Goal: Task Accomplishment & Management: Use online tool/utility

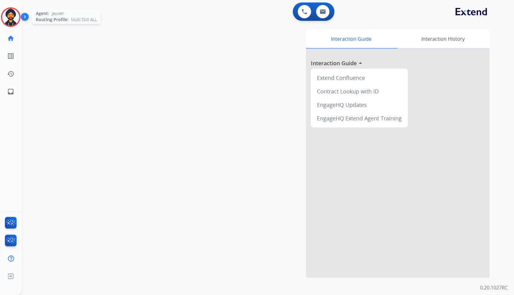
click at [15, 16] on img at bounding box center [10, 17] width 17 height 17
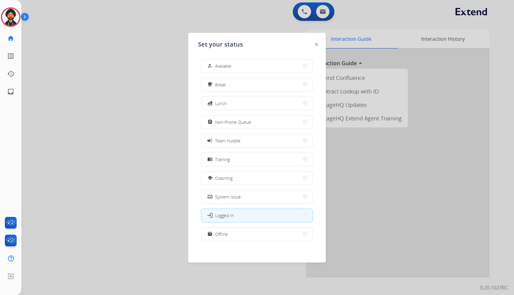
click at [128, 65] on div at bounding box center [257, 147] width 514 height 295
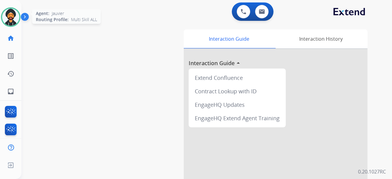
click at [20, 21] on div at bounding box center [11, 17] width 20 height 20
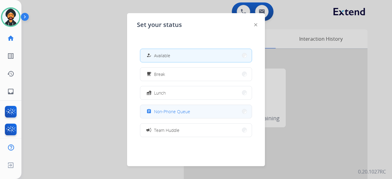
click at [180, 107] on button "assignment Non-Phone Queue" at bounding box center [195, 111] width 111 height 13
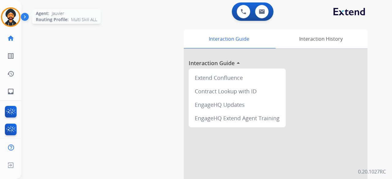
click at [7, 18] on img at bounding box center [10, 17] width 17 height 17
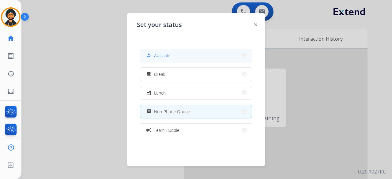
click at [156, 53] on span "Available" at bounding box center [162, 55] width 16 height 6
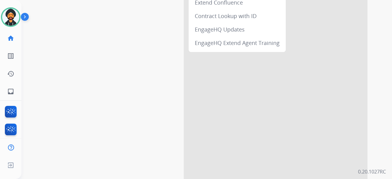
scroll to position [6, 0]
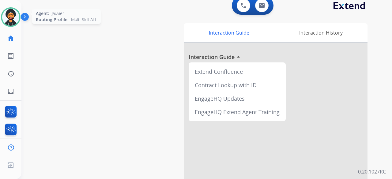
click at [7, 14] on img at bounding box center [10, 17] width 17 height 17
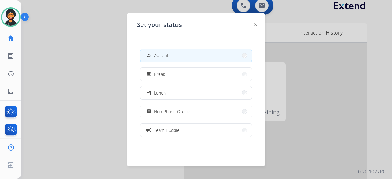
click at [307, 19] on div at bounding box center [196, 89] width 392 height 179
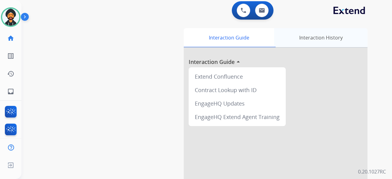
scroll to position [0, 0]
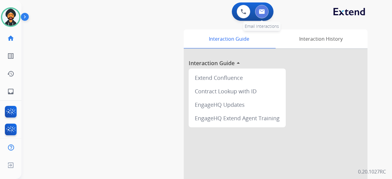
click at [257, 13] on button at bounding box center [261, 11] width 13 height 13
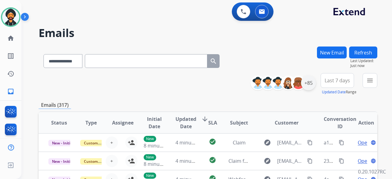
click at [309, 86] on div "+85" at bounding box center [308, 83] width 15 height 15
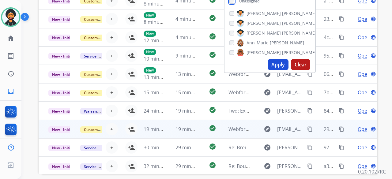
scroll to position [153, 0]
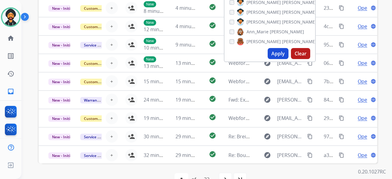
click at [274, 53] on button "Apply" at bounding box center [278, 53] width 21 height 11
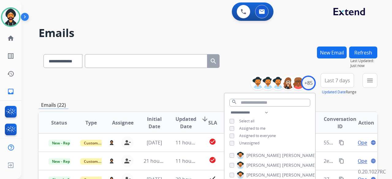
click at [145, 83] on div "**********" at bounding box center [208, 84] width 339 height 22
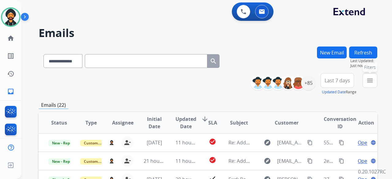
click at [368, 81] on mat-icon "menu" at bounding box center [369, 80] width 7 height 7
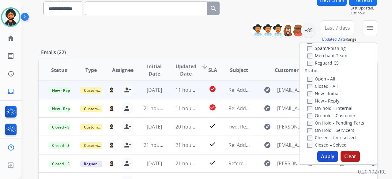
scroll to position [47, 0]
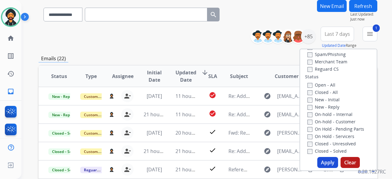
click at [328, 162] on button "Apply" at bounding box center [327, 162] width 21 height 11
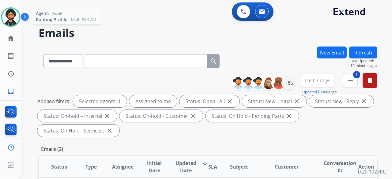
click at [9, 8] on div at bounding box center [11, 17] width 20 height 20
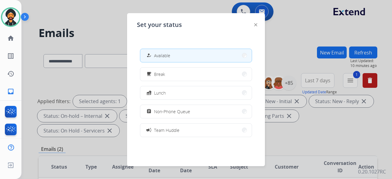
click at [92, 16] on div at bounding box center [196, 89] width 392 height 179
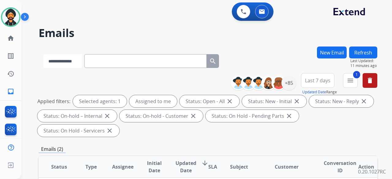
click at [56, 58] on select "**********" at bounding box center [62, 61] width 38 height 14
select select "**********"
click at [43, 54] on select "**********" at bounding box center [62, 61] width 38 height 14
paste input "**********"
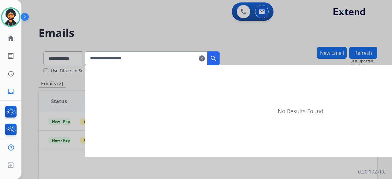
type input "**********"
click at [217, 59] on mat-icon "search" at bounding box center [213, 58] width 7 height 7
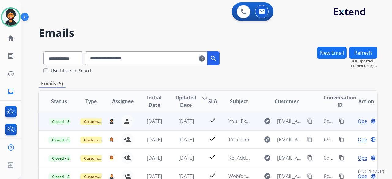
click at [358, 124] on span "Open" at bounding box center [364, 121] width 13 height 7
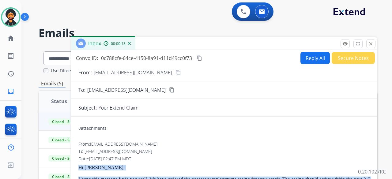
drag, startPoint x: 167, startPoint y: 97, endPoint x: 74, endPoint y: 164, distance: 114.3
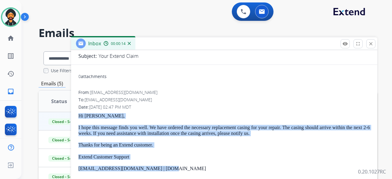
scroll to position [92, 0]
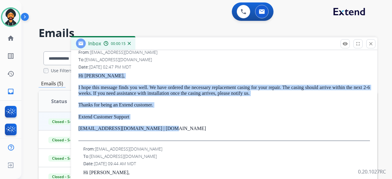
copy div "Hi [PERSON_NAME], I hope this message finds you well. We have ordered the neces…"
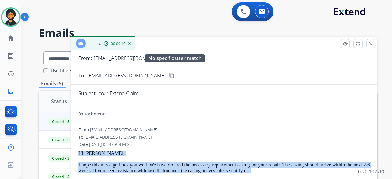
scroll to position [0, 0]
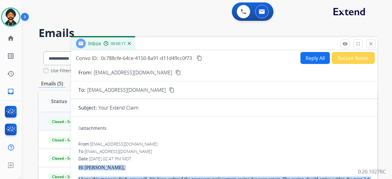
click at [308, 58] on button "Reply All" at bounding box center [314, 58] width 29 height 12
select select "**********"
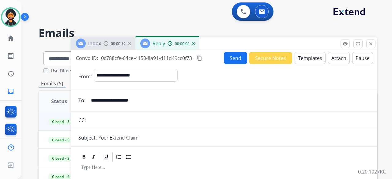
click at [310, 57] on button "Templates" at bounding box center [310, 58] width 31 height 12
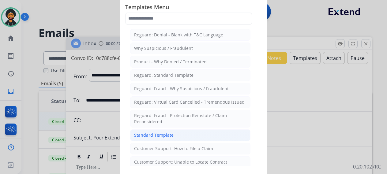
click at [144, 132] on div "Standard Template" at bounding box center [153, 135] width 39 height 6
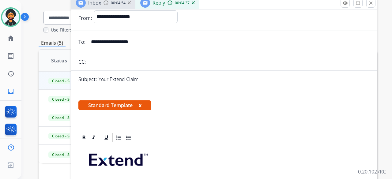
scroll to position [58, 0]
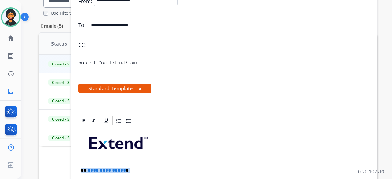
drag, startPoint x: 166, startPoint y: 137, endPoint x: 89, endPoint y: 165, distance: 81.3
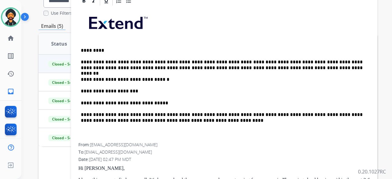
scroll to position [140, 0]
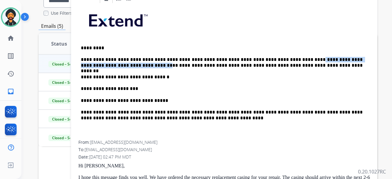
drag, startPoint x: 100, startPoint y: 64, endPoint x: 280, endPoint y: 60, distance: 179.4
click at [280, 60] on p "**********" at bounding box center [222, 62] width 282 height 11
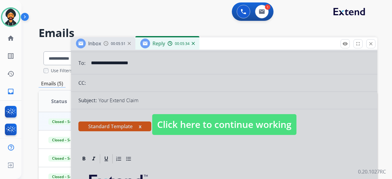
scroll to position [0, 0]
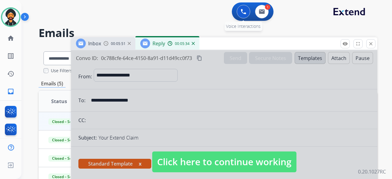
click at [239, 13] on button at bounding box center [243, 11] width 13 height 13
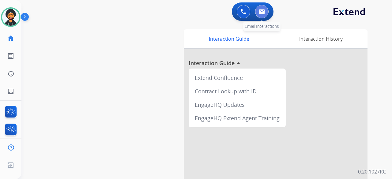
click at [261, 9] on img at bounding box center [262, 11] width 6 height 5
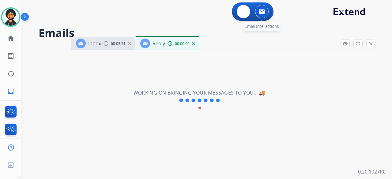
select select "**********"
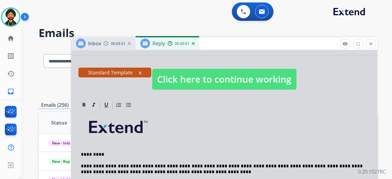
scroll to position [92, 0]
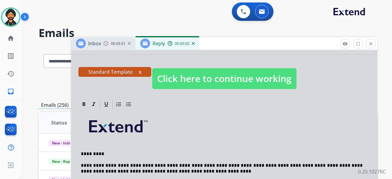
click at [226, 78] on span "Click here to continue working" at bounding box center [224, 78] width 144 height 21
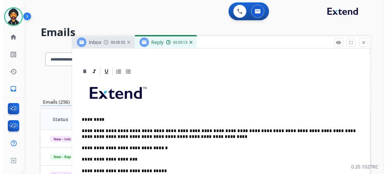
scroll to position [0, 0]
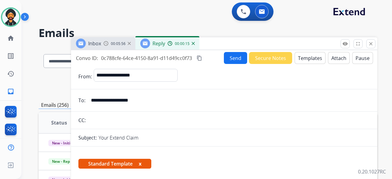
click at [228, 59] on button "Send" at bounding box center [235, 58] width 23 height 12
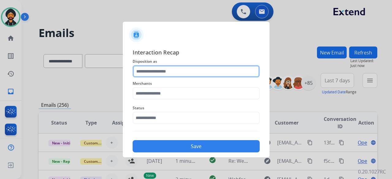
click at [172, 75] on input "text" at bounding box center [196, 71] width 127 height 12
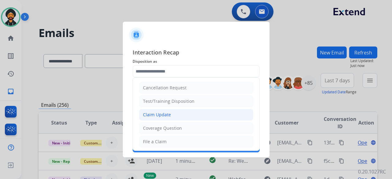
click at [160, 115] on div "Claim Update" at bounding box center [157, 115] width 28 height 6
type input "**********"
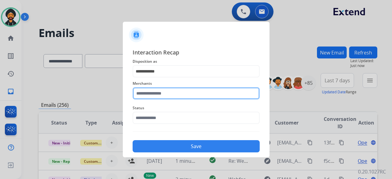
click at [148, 96] on input "text" at bounding box center [196, 93] width 127 height 12
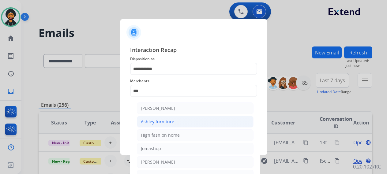
click at [164, 120] on div "Ashley furniture" at bounding box center [157, 122] width 33 height 6
type input "**********"
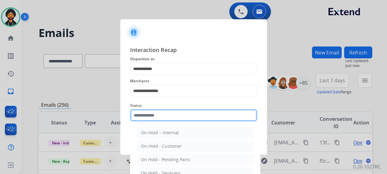
click at [158, 114] on input "text" at bounding box center [193, 115] width 127 height 12
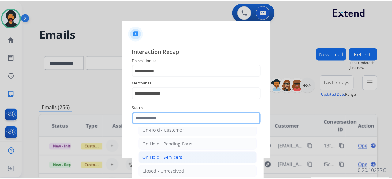
scroll to position [35, 0]
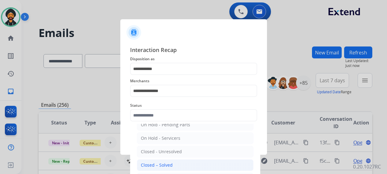
click at [176, 164] on li "Closed – Solved" at bounding box center [195, 166] width 117 height 12
type input "**********"
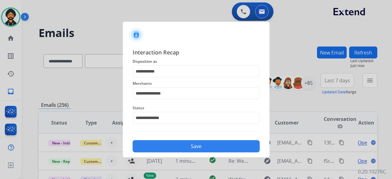
click at [178, 145] on button "Save" at bounding box center [196, 146] width 127 height 12
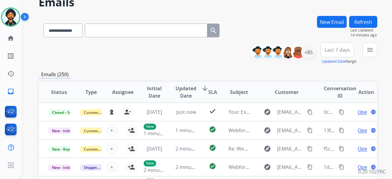
scroll to position [0, 0]
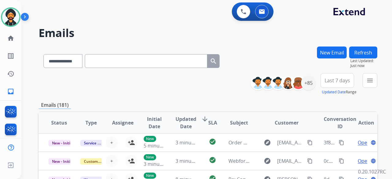
click at [59, 20] on div "0 Voice Interactions 0 Email Interactions" at bounding box center [203, 12] width 348 height 20
click at [250, 13] on div "0 Voice Interactions" at bounding box center [243, 11] width 18 height 13
click at [246, 13] on button at bounding box center [243, 11] width 13 height 13
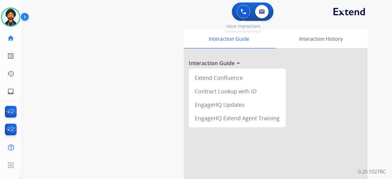
click at [238, 13] on button at bounding box center [243, 11] width 13 height 13
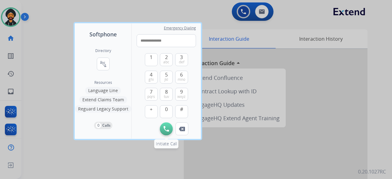
type input "**********"
click at [168, 132] on button "Initiate Call" at bounding box center [166, 128] width 13 height 13
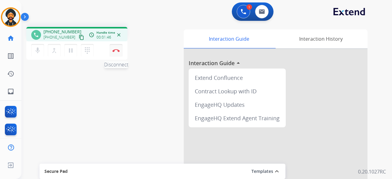
click at [112, 51] on img at bounding box center [115, 50] width 7 height 3
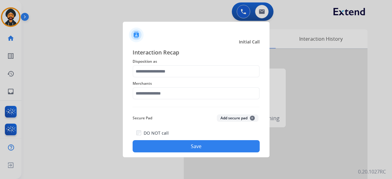
click at [296, 38] on div at bounding box center [196, 89] width 392 height 179
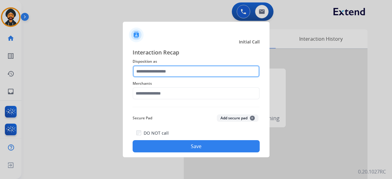
click at [146, 74] on input "text" at bounding box center [196, 71] width 127 height 12
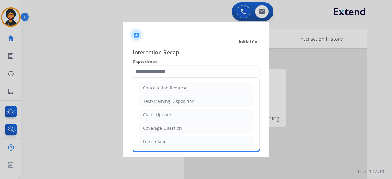
drag, startPoint x: 162, startPoint y: 116, endPoint x: 143, endPoint y: 84, distance: 36.9
click at [161, 114] on div "Claim Update" at bounding box center [157, 115] width 28 height 6
type input "**********"
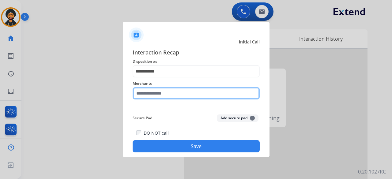
click at [144, 96] on input "text" at bounding box center [196, 93] width 127 height 12
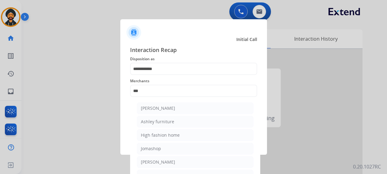
drag, startPoint x: 160, startPoint y: 126, endPoint x: 159, endPoint y: 120, distance: 5.8
click at [159, 124] on li "Ashley furniture" at bounding box center [195, 122] width 117 height 12
type input "**********"
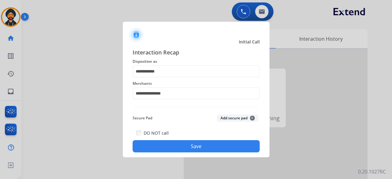
click at [172, 151] on button "Save" at bounding box center [196, 146] width 127 height 12
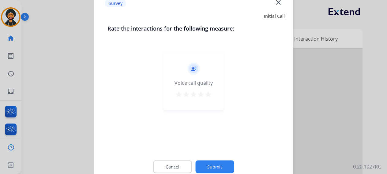
drag, startPoint x: 215, startPoint y: 169, endPoint x: 209, endPoint y: 155, distance: 14.8
click at [215, 168] on button "Submit" at bounding box center [214, 166] width 39 height 13
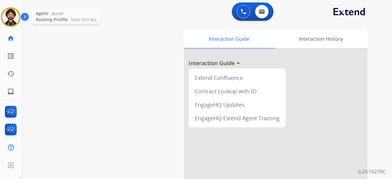
click at [12, 11] on img at bounding box center [10, 17] width 17 height 17
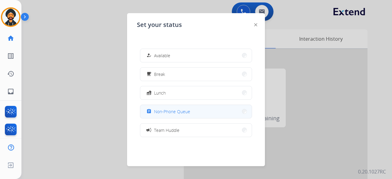
click at [168, 115] on button "assignment Non-Phone Queue" at bounding box center [195, 111] width 111 height 13
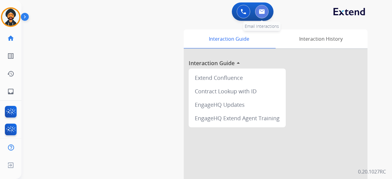
click at [265, 10] on button at bounding box center [261, 11] width 13 height 13
select select "**********"
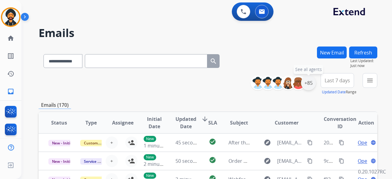
click at [308, 84] on div "+85" at bounding box center [308, 83] width 15 height 15
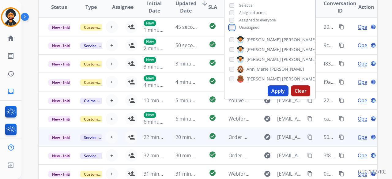
scroll to position [122, 0]
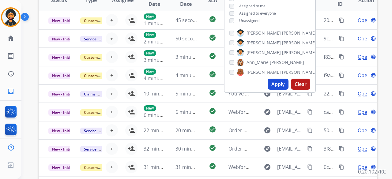
click at [271, 84] on button "Apply" at bounding box center [278, 84] width 21 height 11
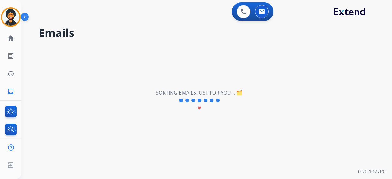
scroll to position [0, 0]
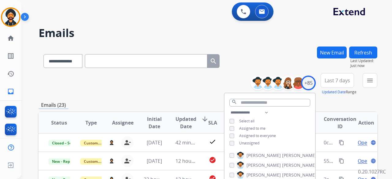
click at [161, 89] on div "**********" at bounding box center [208, 84] width 339 height 22
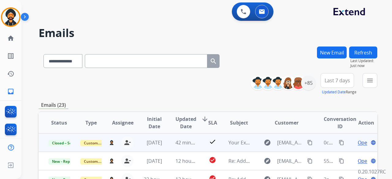
click at [339, 142] on mat-icon "content_copy" at bounding box center [342, 143] width 6 height 6
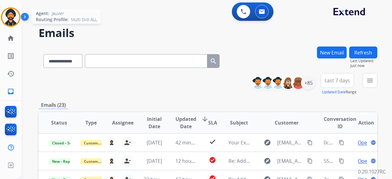
click at [11, 17] on img at bounding box center [10, 17] width 17 height 17
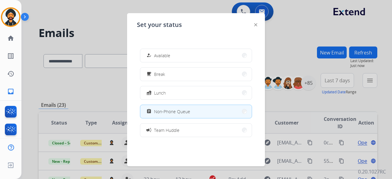
click at [171, 46] on div "how_to_reg Available free_breakfast Break fastfood Lunch assignment Non-Phone Q…" at bounding box center [196, 93] width 118 height 98
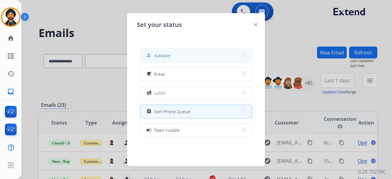
click at [165, 54] on span "Available" at bounding box center [162, 55] width 16 height 6
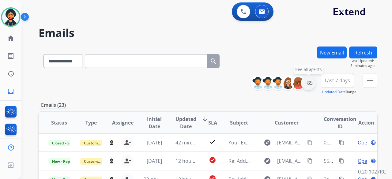
click at [306, 84] on div "+85" at bounding box center [308, 83] width 15 height 15
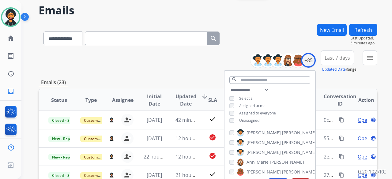
scroll to position [61, 0]
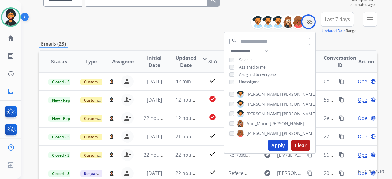
click at [276, 145] on button "Apply" at bounding box center [278, 145] width 21 height 11
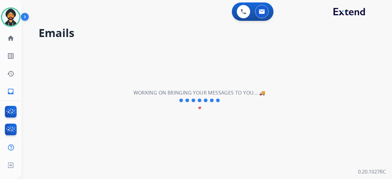
scroll to position [0, 0]
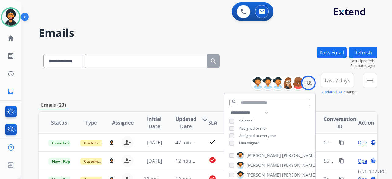
click at [360, 80] on div "**********" at bounding box center [316, 84] width 122 height 22
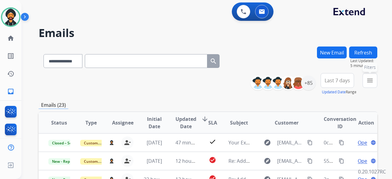
click at [369, 79] on mat-icon "menu" at bounding box center [369, 80] width 7 height 7
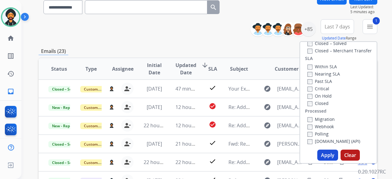
scroll to position [122, 0]
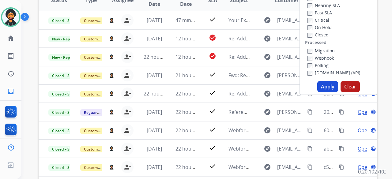
click at [322, 88] on button "Apply" at bounding box center [327, 86] width 21 height 11
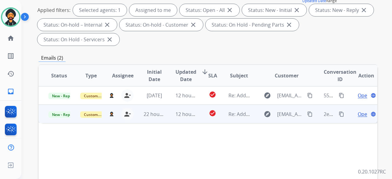
scroll to position [92, 0]
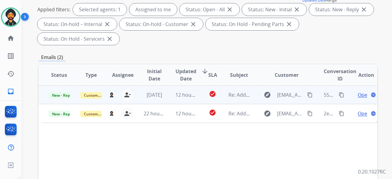
click at [358, 95] on span "Open" at bounding box center [364, 94] width 13 height 7
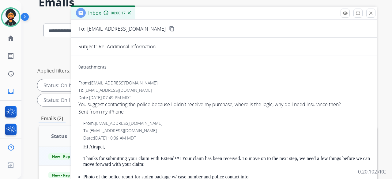
scroll to position [0, 0]
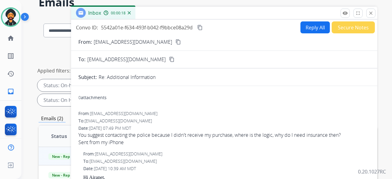
click at [312, 27] on button "Reply All" at bounding box center [314, 27] width 29 height 12
select select "**********"
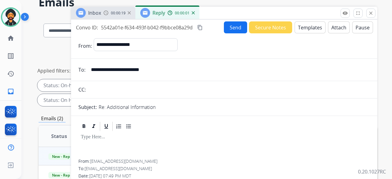
click at [313, 27] on button "Templates" at bounding box center [310, 27] width 31 height 12
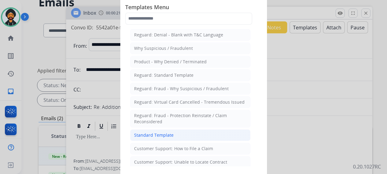
click at [168, 132] on div "Standard Template" at bounding box center [153, 135] width 39 height 6
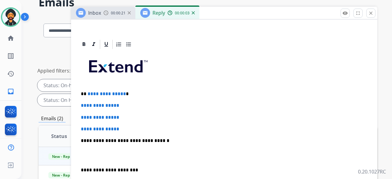
scroll to position [122, 0]
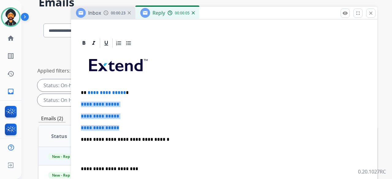
drag, startPoint x: 133, startPoint y: 128, endPoint x: 80, endPoint y: 100, distance: 59.8
click at [80, 100] on div "**********" at bounding box center [223, 154] width 291 height 211
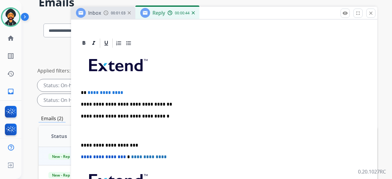
drag, startPoint x: 60, startPoint y: 94, endPoint x: 252, endPoint y: 103, distance: 192.2
click at [275, 106] on p "**********" at bounding box center [222, 105] width 282 height 6
drag, startPoint x: 126, startPoint y: 91, endPoint x: 88, endPoint y: 88, distance: 38.7
click at [88, 88] on div "**********" at bounding box center [223, 142] width 291 height 187
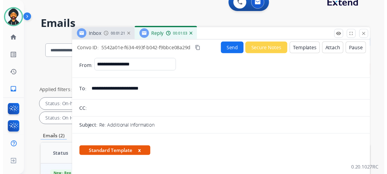
scroll to position [0, 0]
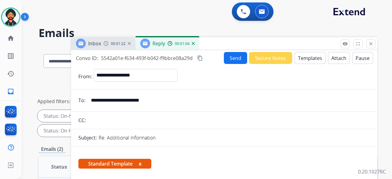
click at [231, 60] on button "Send" at bounding box center [235, 58] width 23 height 12
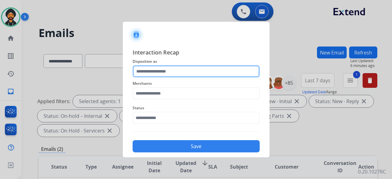
click at [166, 74] on input "text" at bounding box center [196, 71] width 127 height 12
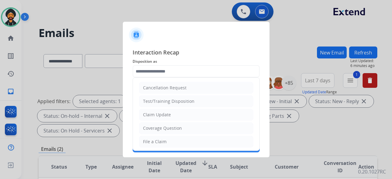
drag, startPoint x: 180, startPoint y: 111, endPoint x: 179, endPoint y: 106, distance: 5.2
click at [180, 111] on li "Claim Update" at bounding box center [196, 115] width 114 height 12
type input "**********"
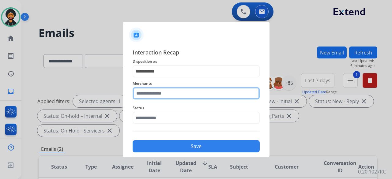
click at [179, 99] on div "Merchants" at bounding box center [196, 89] width 127 height 24
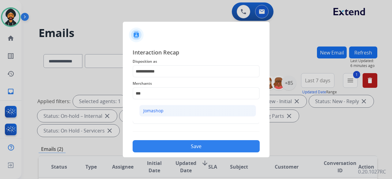
click at [160, 108] on div "Jomashop" at bounding box center [153, 111] width 20 height 6
type input "********"
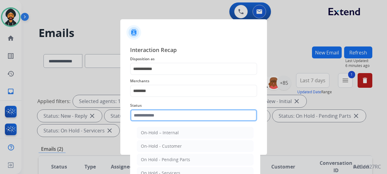
click at [191, 115] on input "text" at bounding box center [193, 115] width 127 height 12
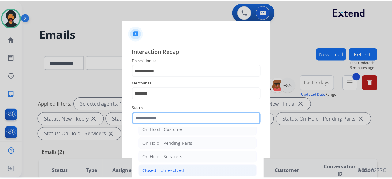
scroll to position [35, 0]
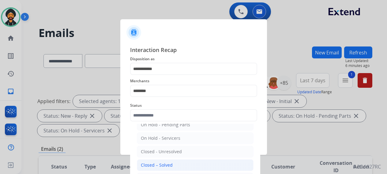
click at [172, 164] on li "Closed – Solved" at bounding box center [195, 166] width 117 height 12
type input "**********"
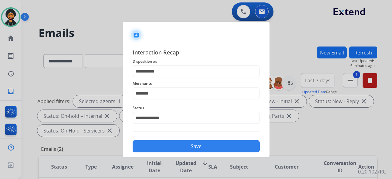
click at [198, 141] on button "Save" at bounding box center [196, 146] width 127 height 12
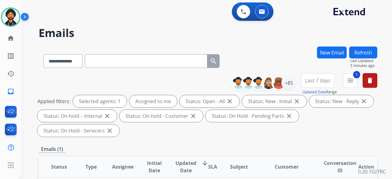
click at [353, 139] on div "**********" at bounding box center [208, 106] width 339 height 66
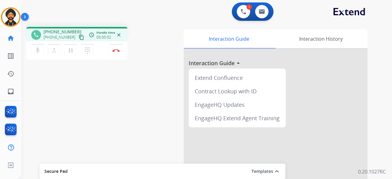
click at [37, 85] on div "phone [PHONE_NUMBER] [PHONE_NUMBER] content_copy access_time Call metrics Queue…" at bounding box center [199, 149] width 356 height 255
click at [119, 53] on button "Disconnect" at bounding box center [116, 50] width 13 height 13
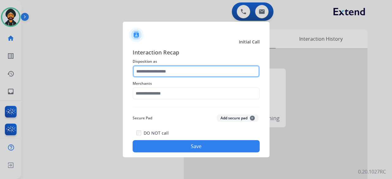
click at [181, 73] on input "text" at bounding box center [196, 71] width 127 height 12
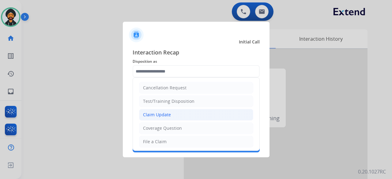
drag, startPoint x: 179, startPoint y: 114, endPoint x: 170, endPoint y: 98, distance: 19.1
click at [179, 114] on li "Claim Update" at bounding box center [196, 115] width 114 height 12
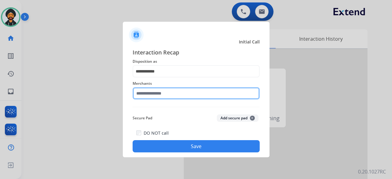
click at [156, 93] on input "text" at bounding box center [196, 93] width 127 height 12
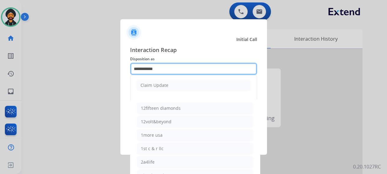
click at [157, 69] on input "**********" at bounding box center [193, 69] width 127 height 12
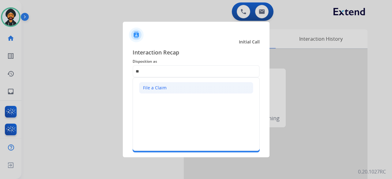
click at [176, 84] on li "File a Claim" at bounding box center [196, 88] width 114 height 12
type input "**********"
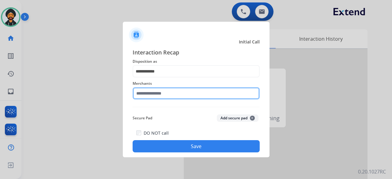
click at [167, 92] on input "text" at bounding box center [196, 93] width 127 height 12
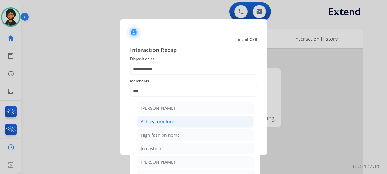
click at [186, 118] on li "Ashley furniture" at bounding box center [195, 122] width 117 height 12
type input "**********"
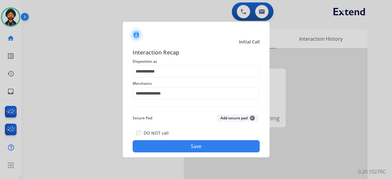
click at [176, 142] on button "Save" at bounding box center [196, 146] width 127 height 12
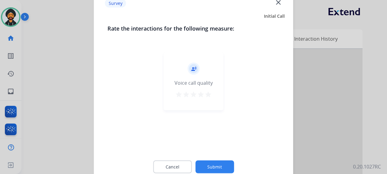
click at [222, 163] on button "Submit" at bounding box center [214, 166] width 39 height 13
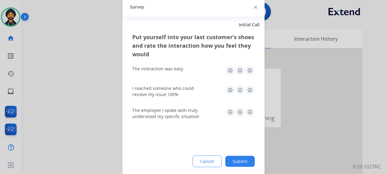
click at [231, 161] on button "Submit" at bounding box center [239, 161] width 29 height 11
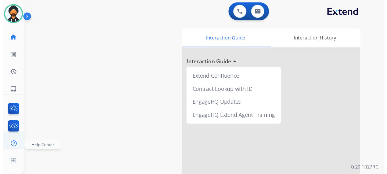
scroll to position [5, 0]
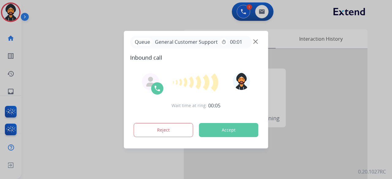
click at [52, 33] on div at bounding box center [196, 89] width 392 height 179
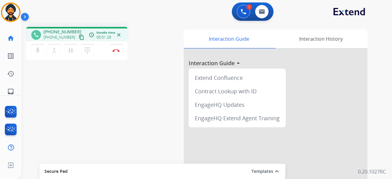
click at [79, 38] on mat-icon "content_copy" at bounding box center [82, 38] width 6 height 6
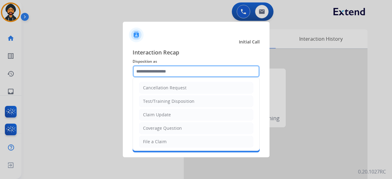
click at [173, 77] on div "Cancellation Request Test/Training Disposition Claim Update Coverage Question F…" at bounding box center [196, 71] width 127 height 12
click at [168, 65] on input "text" at bounding box center [196, 71] width 127 height 12
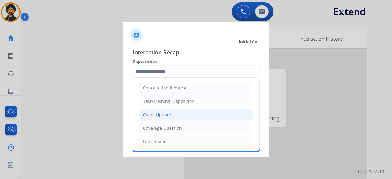
click at [159, 112] on div "Claim Update" at bounding box center [157, 115] width 28 height 6
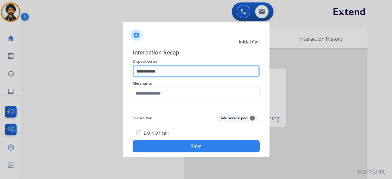
click at [149, 72] on input "**********" at bounding box center [196, 71] width 127 height 12
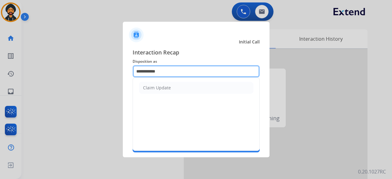
click at [149, 72] on input "**********" at bounding box center [196, 71] width 127 height 12
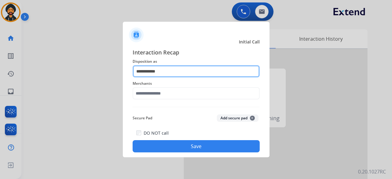
click at [149, 72] on input "**********" at bounding box center [196, 71] width 127 height 12
type input "*"
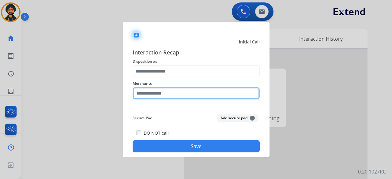
click at [193, 98] on div "Merchants" at bounding box center [196, 89] width 127 height 24
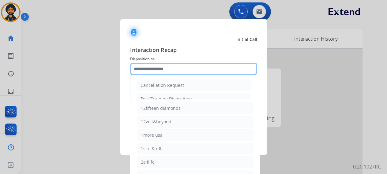
click at [154, 71] on input "text" at bounding box center [193, 69] width 127 height 12
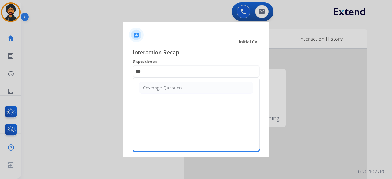
click at [171, 89] on div "Coverage Question" at bounding box center [162, 88] width 39 height 6
type input "**********"
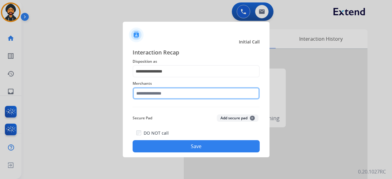
click at [164, 96] on input "text" at bounding box center [196, 93] width 127 height 12
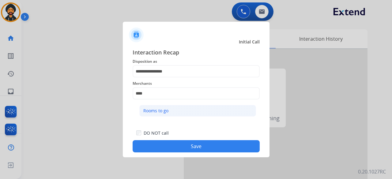
click at [160, 112] on div "Rooms to go" at bounding box center [155, 111] width 25 height 6
type input "**********"
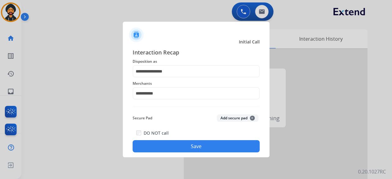
click at [181, 144] on button "Save" at bounding box center [196, 146] width 127 height 12
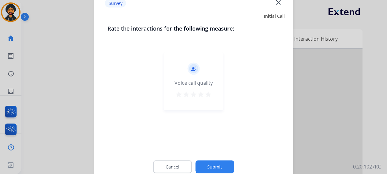
click at [217, 161] on button "Submit" at bounding box center [214, 166] width 39 height 13
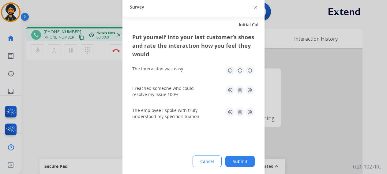
click at [240, 157] on button "Submit" at bounding box center [239, 161] width 29 height 11
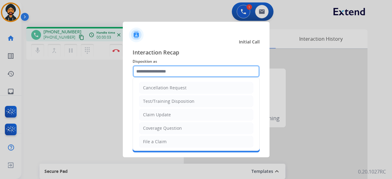
click at [182, 70] on input "text" at bounding box center [196, 71] width 127 height 12
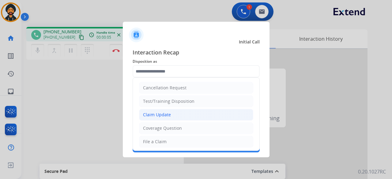
click at [166, 113] on div "Claim Update" at bounding box center [157, 115] width 28 height 6
type input "**********"
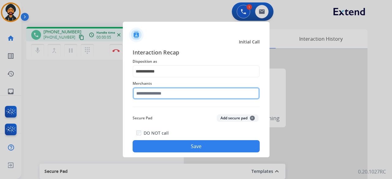
click at [158, 94] on input "text" at bounding box center [196, 93] width 127 height 12
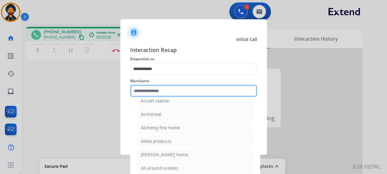
scroll to position [398, 0]
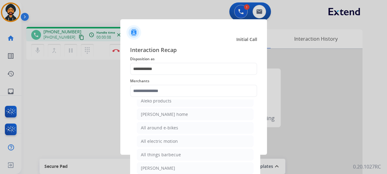
click at [284, 94] on div at bounding box center [193, 87] width 387 height 174
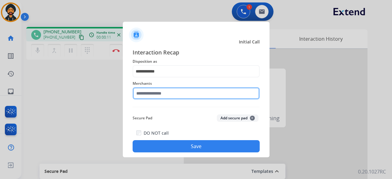
click at [151, 92] on input "text" at bounding box center [196, 93] width 127 height 12
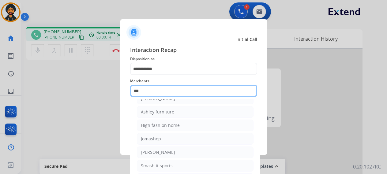
scroll to position [8, 0]
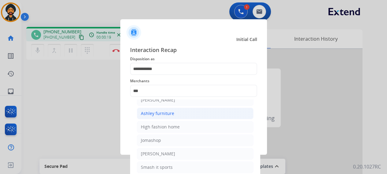
click at [155, 114] on div "Ashley furniture" at bounding box center [157, 114] width 33 height 6
type input "**********"
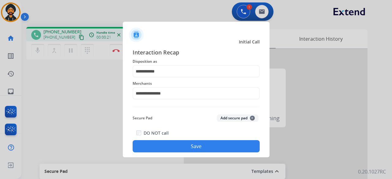
click at [191, 144] on button "Save" at bounding box center [196, 146] width 127 height 12
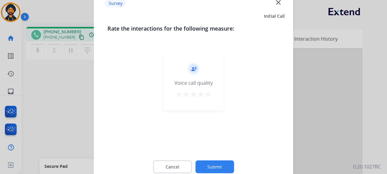
click at [211, 163] on button "Submit" at bounding box center [214, 166] width 39 height 13
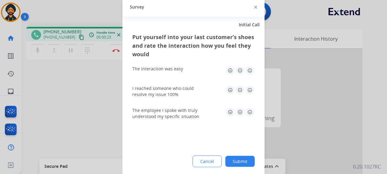
click at [236, 161] on button "Submit" at bounding box center [239, 161] width 29 height 11
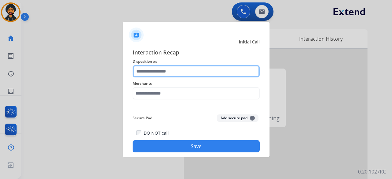
click at [146, 72] on input "text" at bounding box center [196, 71] width 127 height 12
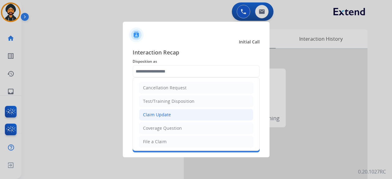
click at [170, 114] on li "Claim Update" at bounding box center [196, 115] width 114 height 12
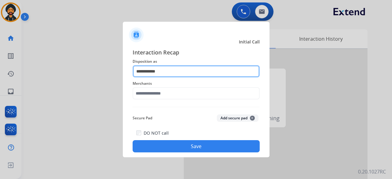
click at [150, 69] on input "**********" at bounding box center [196, 71] width 127 height 12
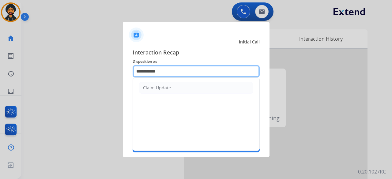
click at [150, 69] on input "**********" at bounding box center [196, 71] width 127 height 12
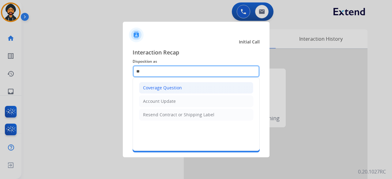
type input "*"
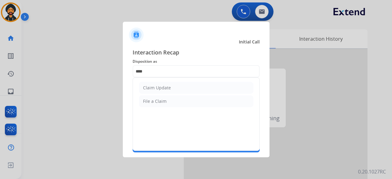
click at [162, 91] on li "Claim Update" at bounding box center [196, 88] width 114 height 12
type input "**********"
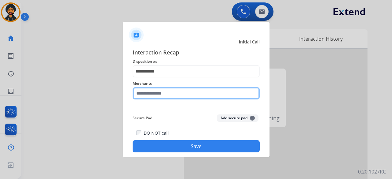
click at [162, 92] on input "text" at bounding box center [196, 93] width 127 height 12
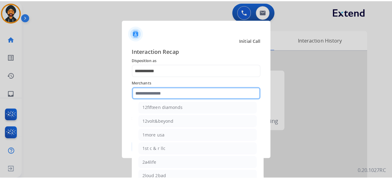
scroll to position [0, 0]
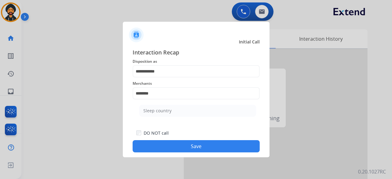
click at [170, 112] on li "Sleep country" at bounding box center [197, 111] width 117 height 12
type input "**********"
click at [179, 145] on button "Save" at bounding box center [196, 146] width 127 height 12
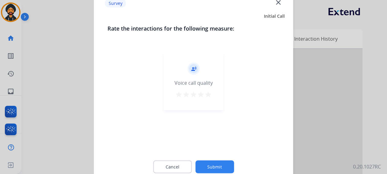
click at [216, 167] on button "Submit" at bounding box center [214, 166] width 39 height 13
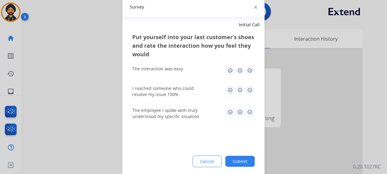
click at [241, 160] on button "Submit" at bounding box center [239, 161] width 29 height 11
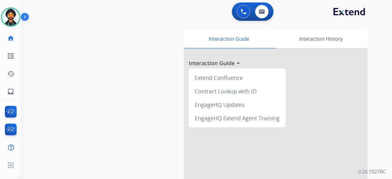
click at [47, 51] on div "swap_horiz Break voice bridge close_fullscreen Connect 3-Way Call merge_type Se…" at bounding box center [199, 149] width 356 height 255
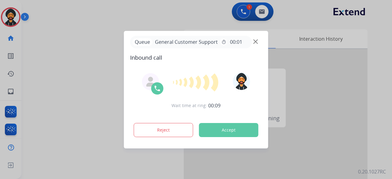
click at [37, 75] on div at bounding box center [196, 89] width 392 height 179
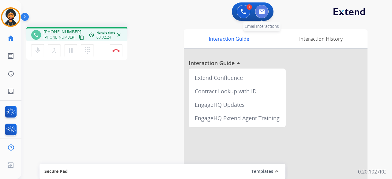
click at [261, 10] on img at bounding box center [262, 11] width 6 height 5
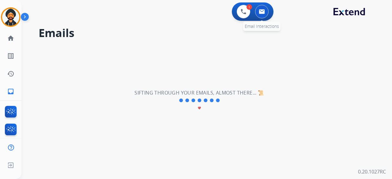
click at [265, 13] on button at bounding box center [261, 11] width 13 height 13
click at [167, 59] on div "**********" at bounding box center [199, 100] width 356 height 157
click at [261, 8] on button at bounding box center [261, 11] width 13 height 13
click at [244, 10] on img at bounding box center [244, 12] width 6 height 6
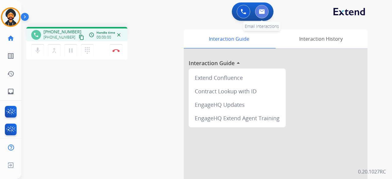
click at [265, 9] on button at bounding box center [261, 11] width 13 height 13
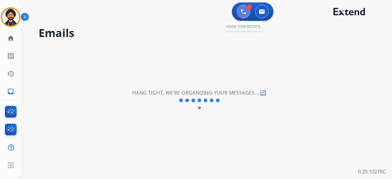
click at [241, 11] on img at bounding box center [244, 12] width 6 height 6
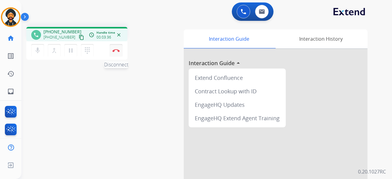
click at [116, 49] on img at bounding box center [115, 50] width 7 height 3
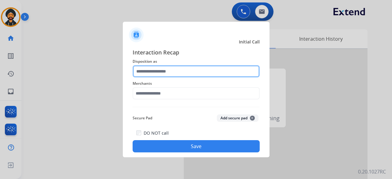
click at [174, 70] on input "text" at bounding box center [196, 71] width 127 height 12
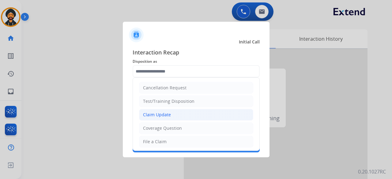
click at [173, 112] on li "Claim Update" at bounding box center [196, 115] width 114 height 12
type input "**********"
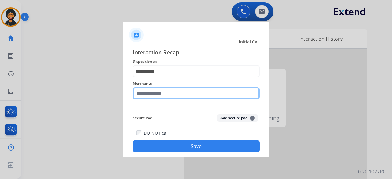
click at [150, 95] on input "text" at bounding box center [196, 93] width 127 height 12
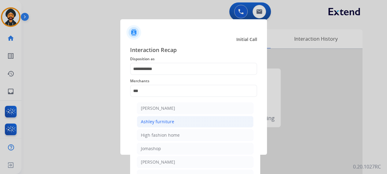
click at [171, 119] on div "Ashley furniture" at bounding box center [157, 122] width 33 height 6
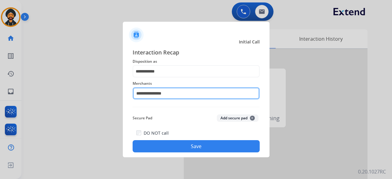
click at [154, 93] on input "**********" at bounding box center [196, 93] width 127 height 12
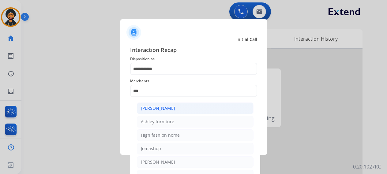
click at [165, 104] on li "[PERSON_NAME]" at bounding box center [195, 109] width 117 height 12
type input "**********"
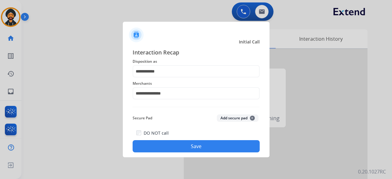
click at [179, 143] on button "Save" at bounding box center [196, 146] width 127 height 12
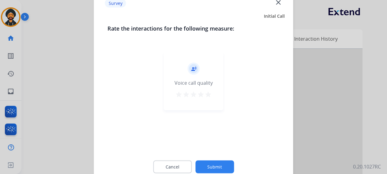
click at [217, 162] on button "Submit" at bounding box center [214, 166] width 39 height 13
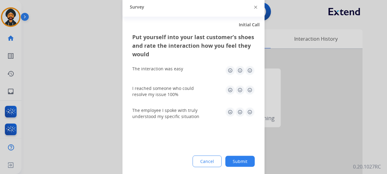
click at [237, 158] on button "Submit" at bounding box center [239, 161] width 29 height 11
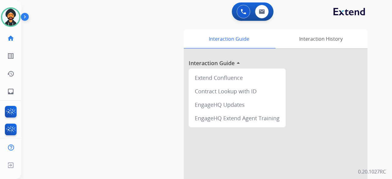
drag, startPoint x: 49, startPoint y: 70, endPoint x: 49, endPoint y: 66, distance: 3.7
click at [49, 70] on div "swap_horiz Break voice bridge close_fullscreen Connect 3-Way Call merge_type Se…" at bounding box center [199, 149] width 356 height 255
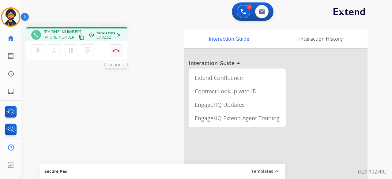
click at [115, 50] on img at bounding box center [115, 50] width 7 height 3
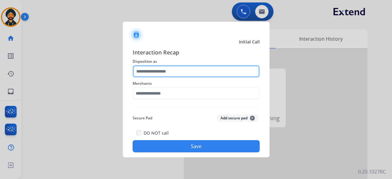
click at [169, 67] on input "text" at bounding box center [196, 71] width 127 height 12
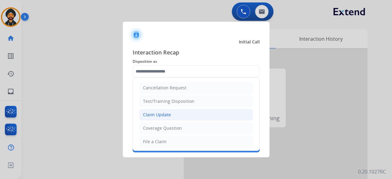
click at [164, 112] on div "Claim Update" at bounding box center [157, 115] width 28 height 6
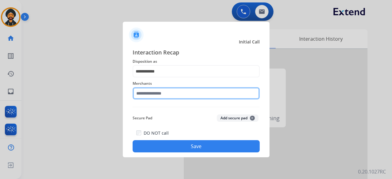
click at [158, 90] on input "text" at bounding box center [196, 93] width 127 height 12
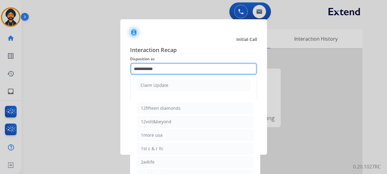
drag, startPoint x: 167, startPoint y: 70, endPoint x: 90, endPoint y: 87, distance: 78.9
click at [0, 87] on app-contact-recap-modal "**********" at bounding box center [0, 87] width 0 height 174
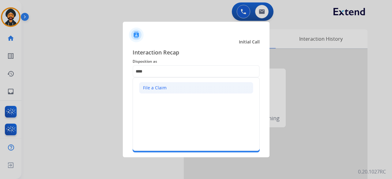
click at [178, 90] on li "File a Claim" at bounding box center [196, 88] width 114 height 12
type input "**********"
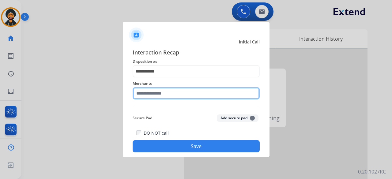
drag, startPoint x: 171, startPoint y: 98, endPoint x: 171, endPoint y: 93, distance: 4.3
click at [171, 98] on div "Merchants" at bounding box center [196, 89] width 127 height 24
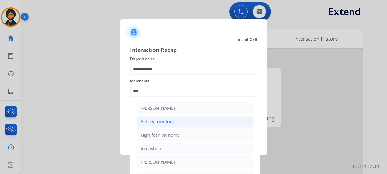
click at [164, 117] on li "Ashley furniture" at bounding box center [195, 122] width 117 height 12
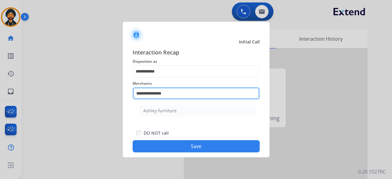
click at [166, 92] on input "**********" at bounding box center [196, 93] width 127 height 12
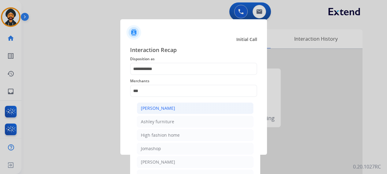
click at [166, 109] on div "[PERSON_NAME]" at bounding box center [158, 108] width 34 height 6
type input "**********"
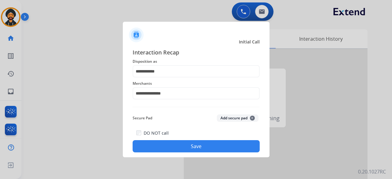
click at [185, 144] on button "Save" at bounding box center [196, 146] width 127 height 12
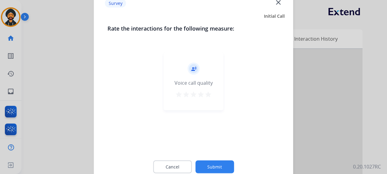
click at [221, 160] on div "Cancel Submit" at bounding box center [193, 167] width 172 height 28
click at [223, 171] on button "Submit" at bounding box center [214, 166] width 39 height 13
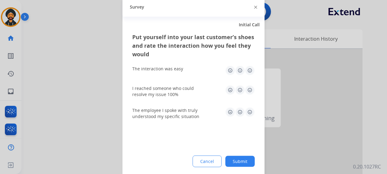
click at [235, 151] on div "Put yourself into your last customer’s shoes and rate the interaction how you f…" at bounding box center [193, 104] width 142 height 145
click at [244, 166] on button "Submit" at bounding box center [239, 161] width 29 height 11
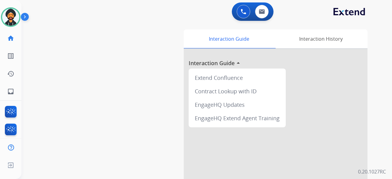
click at [36, 62] on div "swap_horiz Break voice bridge close_fullscreen Connect 3-Way Call merge_type Se…" at bounding box center [199, 149] width 356 height 255
click at [10, 16] on img at bounding box center [10, 17] width 17 height 17
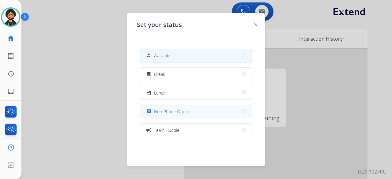
click at [178, 108] on span "Non-Phone Queue" at bounding box center [172, 111] width 36 height 6
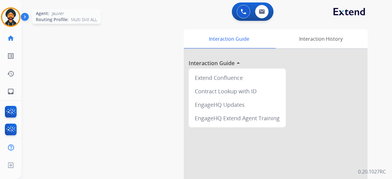
click at [15, 13] on img at bounding box center [10, 17] width 17 height 17
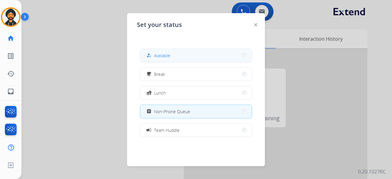
click at [162, 50] on button "how_to_reg Available" at bounding box center [195, 55] width 111 height 13
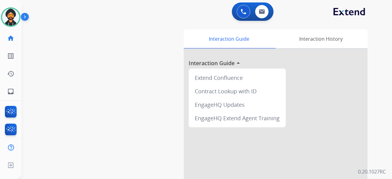
click at [354, 84] on div at bounding box center [276, 163] width 184 height 228
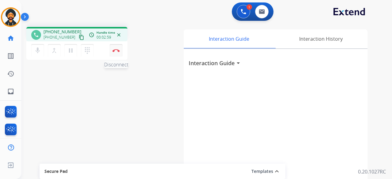
click at [117, 48] on button "Disconnect" at bounding box center [116, 50] width 13 height 13
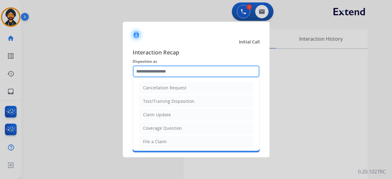
click at [178, 67] on input "text" at bounding box center [196, 71] width 127 height 12
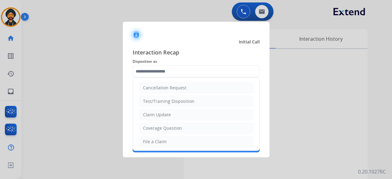
click at [170, 115] on li "Claim Update" at bounding box center [196, 115] width 114 height 12
type input "**********"
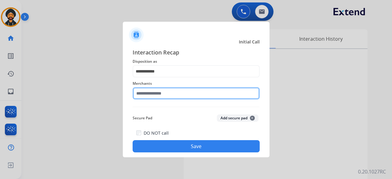
click at [165, 92] on input "text" at bounding box center [196, 93] width 127 height 12
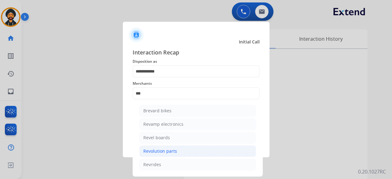
click at [165, 150] on div "Revolution parts" at bounding box center [160, 151] width 34 height 6
type input "**********"
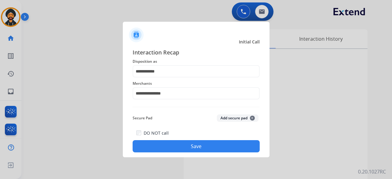
click at [173, 150] on button "Save" at bounding box center [196, 146] width 127 height 12
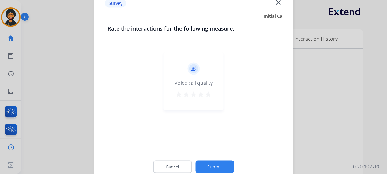
click at [206, 164] on button "Submit" at bounding box center [214, 166] width 39 height 13
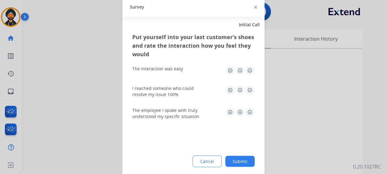
click at [241, 155] on div "Put yourself into your last customer’s shoes and rate the interaction how you f…" at bounding box center [193, 104] width 142 height 145
click at [242, 157] on button "Submit" at bounding box center [239, 161] width 29 height 11
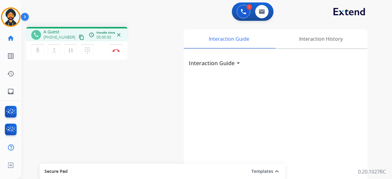
click at [35, 75] on div "phone A Guest [PHONE_NUMBER] content_copy access_time Call metrics Queue 00:11 …" at bounding box center [199, 149] width 356 height 255
click at [116, 51] on img at bounding box center [115, 50] width 7 height 3
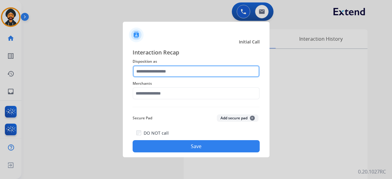
drag, startPoint x: 149, startPoint y: 73, endPoint x: 150, endPoint y: 68, distance: 4.4
click at [149, 73] on input "text" at bounding box center [196, 71] width 127 height 12
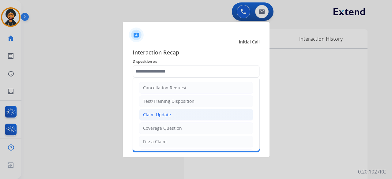
click at [160, 115] on div "Claim Update" at bounding box center [157, 115] width 28 height 6
type input "**********"
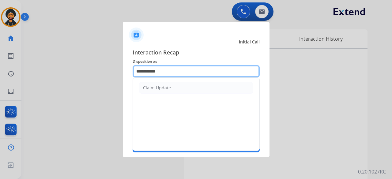
drag, startPoint x: 171, startPoint y: 74, endPoint x: 83, endPoint y: 76, distance: 87.9
click at [0, 76] on app-contact-recap-modal "**********" at bounding box center [0, 89] width 0 height 179
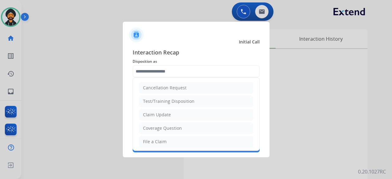
click at [185, 125] on li "Coverage Question" at bounding box center [196, 128] width 114 height 12
type input "**********"
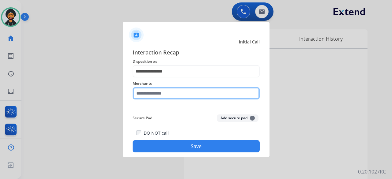
click at [167, 89] on input "text" at bounding box center [196, 93] width 127 height 12
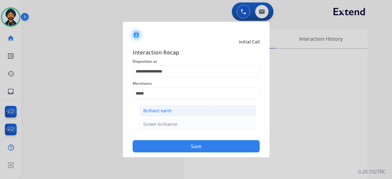
click at [152, 108] on div "Brilliant earth" at bounding box center [157, 111] width 28 height 6
type input "**********"
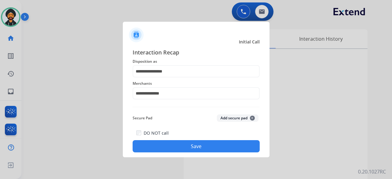
click at [174, 144] on button "Save" at bounding box center [196, 146] width 127 height 12
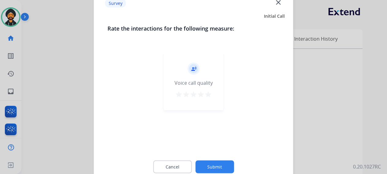
click at [212, 170] on button "Submit" at bounding box center [214, 166] width 39 height 13
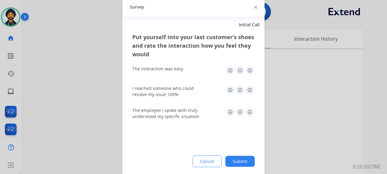
click at [232, 158] on button "Submit" at bounding box center [239, 161] width 29 height 11
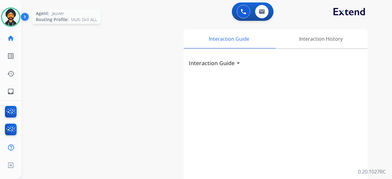
click at [17, 15] on img at bounding box center [10, 17] width 17 height 17
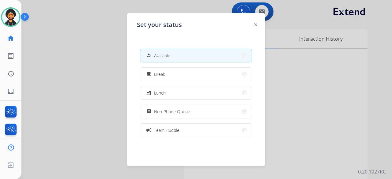
click at [66, 74] on div at bounding box center [196, 89] width 392 height 179
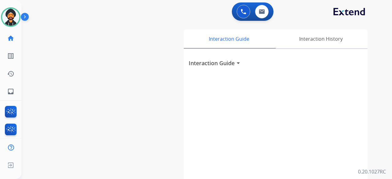
click at [318, 79] on div "Interaction Guide arrow_drop_down" at bounding box center [276, 163] width 184 height 228
click at [263, 13] on img at bounding box center [262, 11] width 6 height 5
select select "**********"
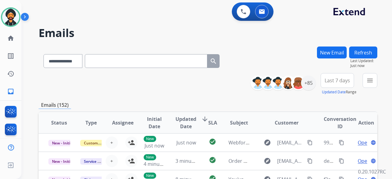
scroll to position [92, 0]
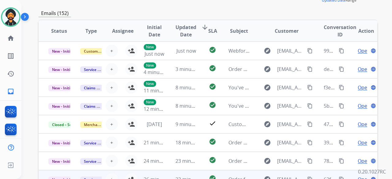
click at [253, 178] on td "explore [EMAIL_ADDRESS][DOMAIN_NAME] content_copy" at bounding box center [281, 179] width 63 height 18
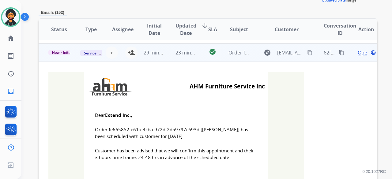
scroll to position [129, 0]
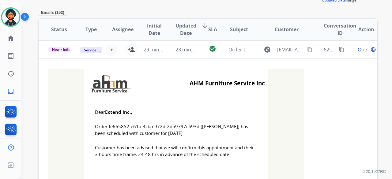
click at [351, 110] on table "Status Type Assignee Initial Date Updated Date arrow_downward SLA Subject Custo…" at bounding box center [208, 86] width 339 height 392
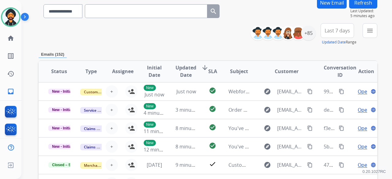
scroll to position [31, 0]
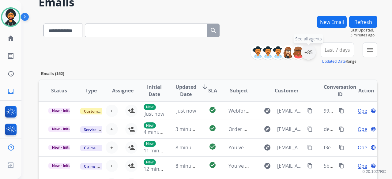
click at [309, 51] on div "+85" at bounding box center [308, 52] width 15 height 15
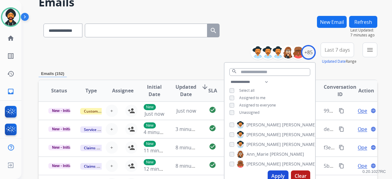
click at [160, 45] on div "**********" at bounding box center [208, 54] width 339 height 22
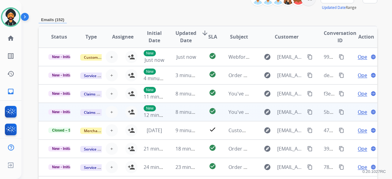
scroll to position [168, 0]
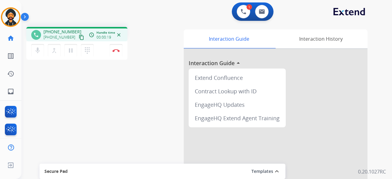
click at [79, 36] on mat-icon "content_copy" at bounding box center [82, 38] width 6 height 6
click at [67, 51] on button "pause Hold" at bounding box center [70, 50] width 13 height 13
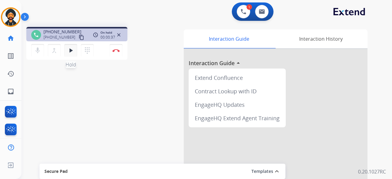
click at [70, 51] on mat-icon "play_arrow" at bounding box center [70, 50] width 7 height 7
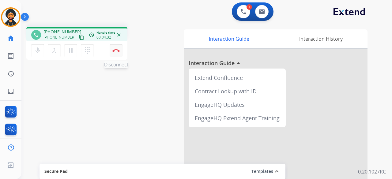
click at [117, 52] on img at bounding box center [115, 50] width 7 height 3
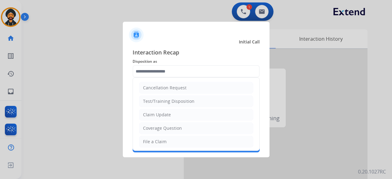
click at [154, 69] on input "text" at bounding box center [196, 71] width 127 height 12
click at [184, 84] on li "Cancellation Request" at bounding box center [196, 88] width 114 height 12
type input "**********"
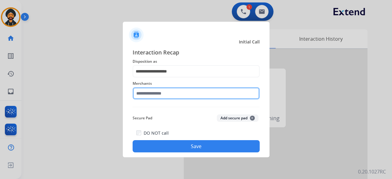
click at [160, 92] on input "text" at bounding box center [196, 93] width 127 height 12
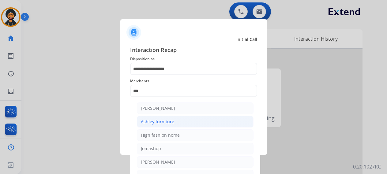
click at [168, 121] on div "Ashley furniture" at bounding box center [157, 122] width 33 height 6
type input "**********"
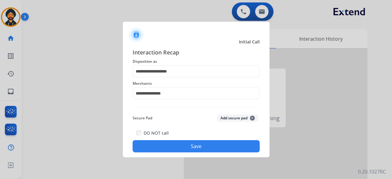
click at [195, 148] on button "Save" at bounding box center [196, 146] width 127 height 12
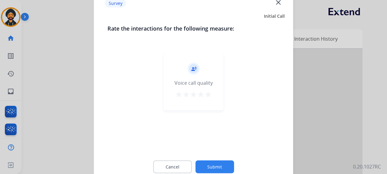
click at [220, 165] on button "Submit" at bounding box center [214, 166] width 39 height 13
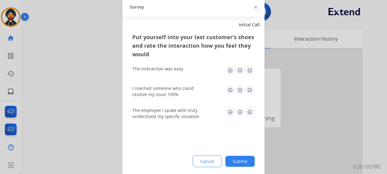
click at [235, 159] on button "Submit" at bounding box center [239, 161] width 29 height 11
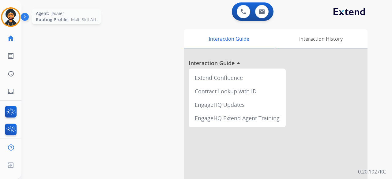
click at [7, 16] on img at bounding box center [10, 17] width 17 height 17
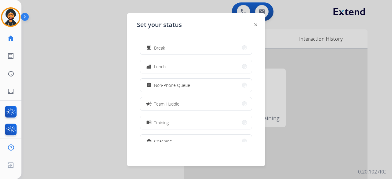
scroll to position [61, 0]
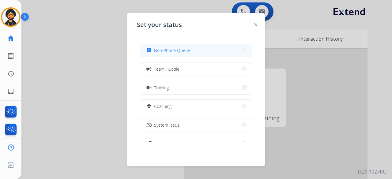
click at [190, 56] on button "assignment Non-Phone Queue" at bounding box center [195, 50] width 111 height 13
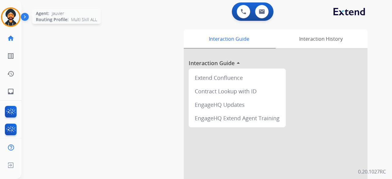
click at [15, 15] on img at bounding box center [10, 17] width 17 height 17
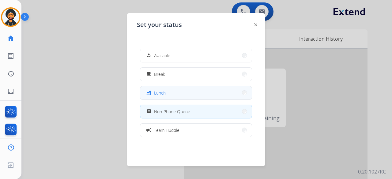
click at [179, 92] on button "fastfood Lunch" at bounding box center [195, 92] width 111 height 13
